Goal: Information Seeking & Learning: Learn about a topic

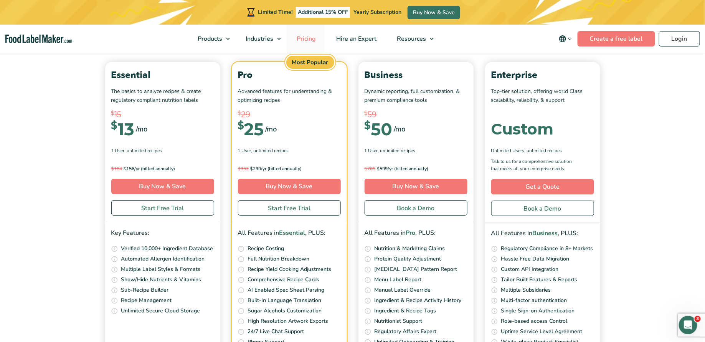
click at [299, 40] on span "Pricing" at bounding box center [305, 39] width 22 height 8
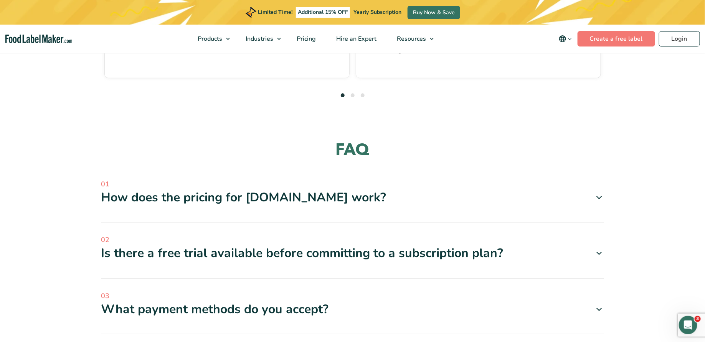
scroll to position [2157, 0]
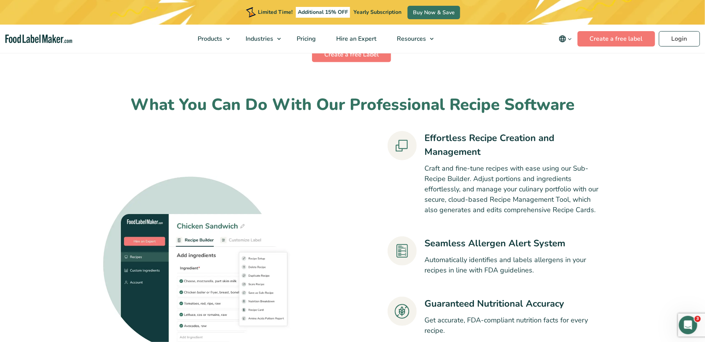
scroll to position [475, 0]
